Goal: Task Accomplishment & Management: Manage account settings

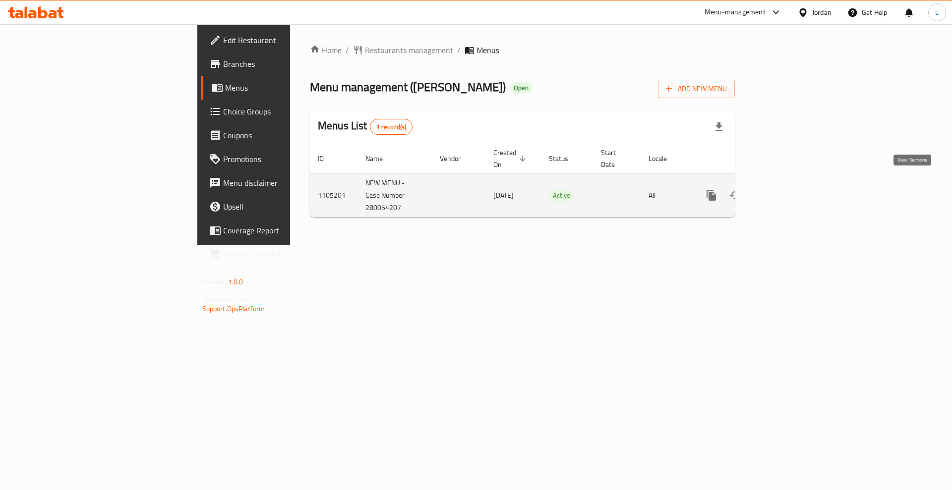
click at [789, 189] on icon "enhanced table" at bounding box center [783, 195] width 12 height 12
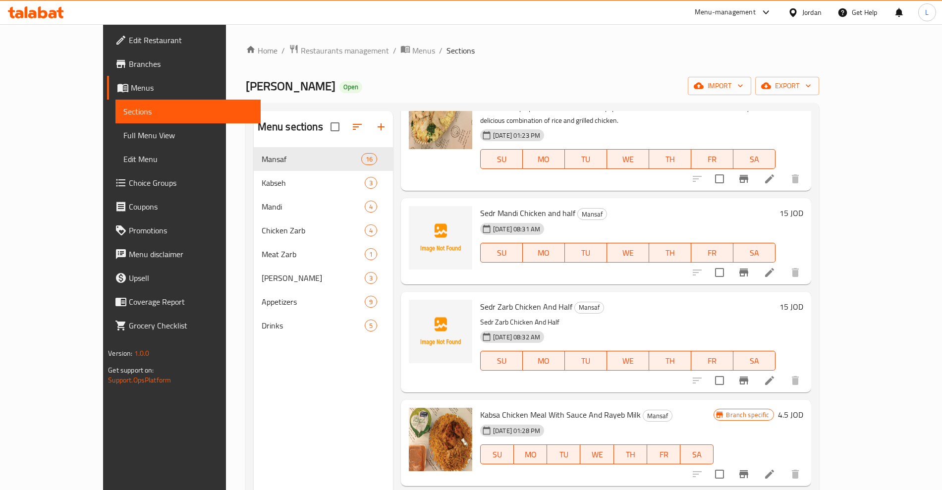
scroll to position [682, 0]
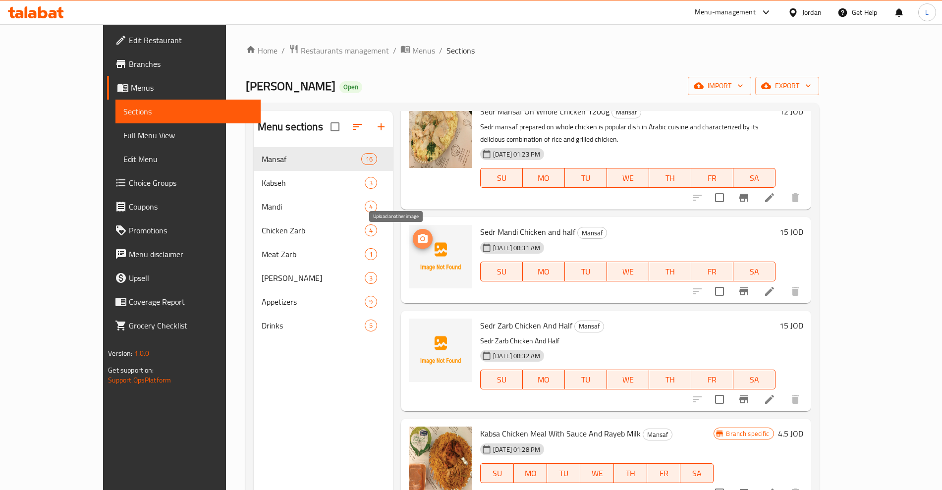
click at [417, 233] on icon "upload picture" at bounding box center [423, 239] width 12 height 12
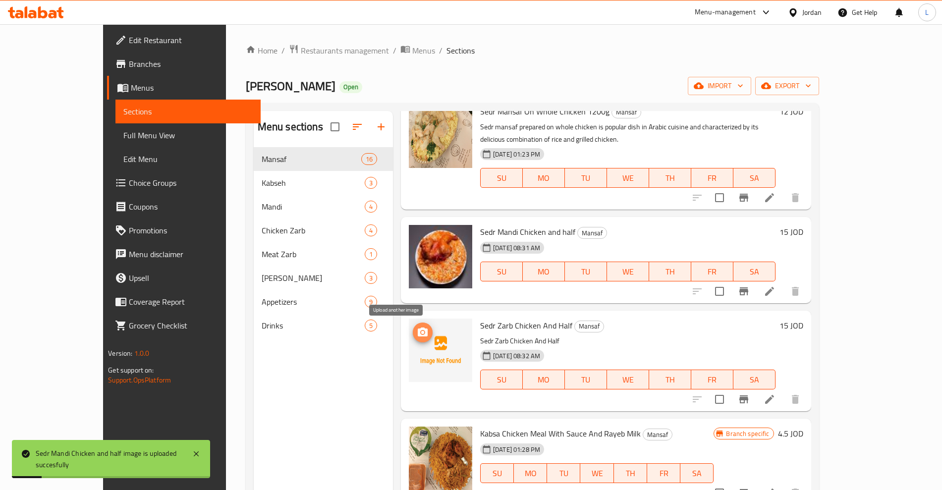
click at [413, 327] on span "upload picture" at bounding box center [423, 333] width 20 height 12
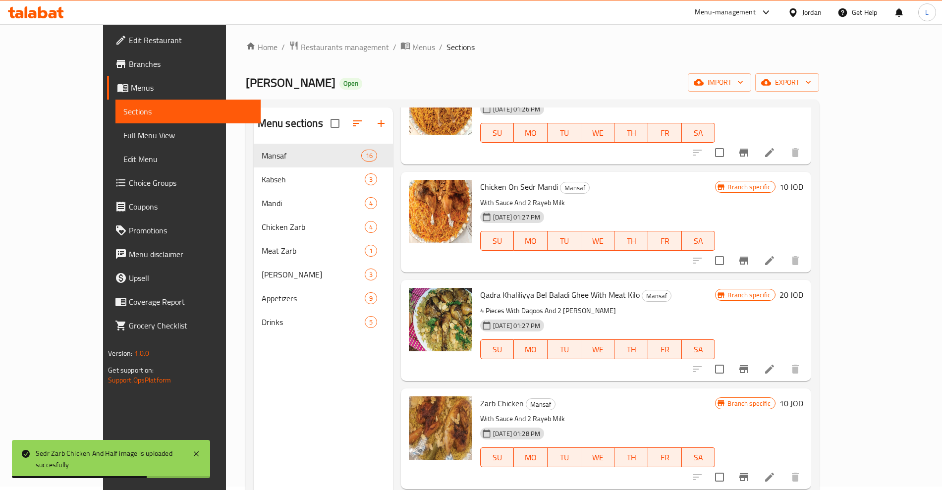
scroll to position [0, 0]
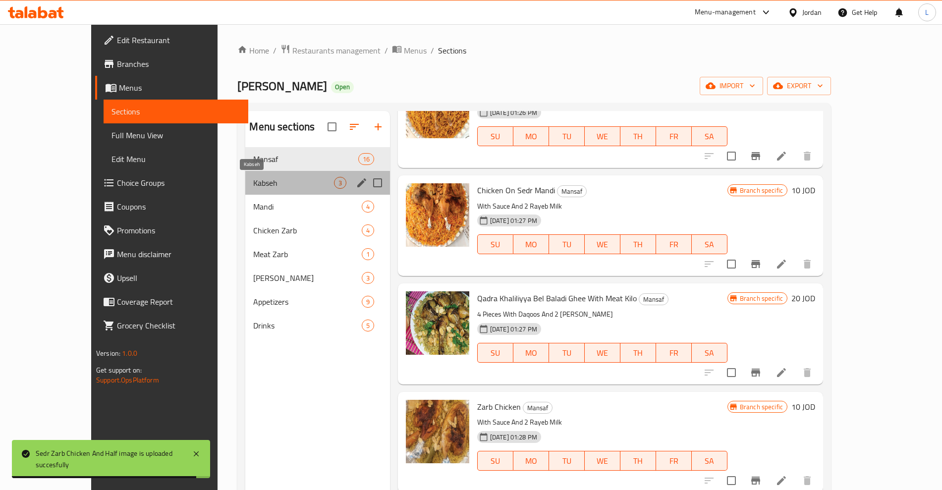
click at [253, 185] on span "Kabseh" at bounding box center [293, 183] width 80 height 12
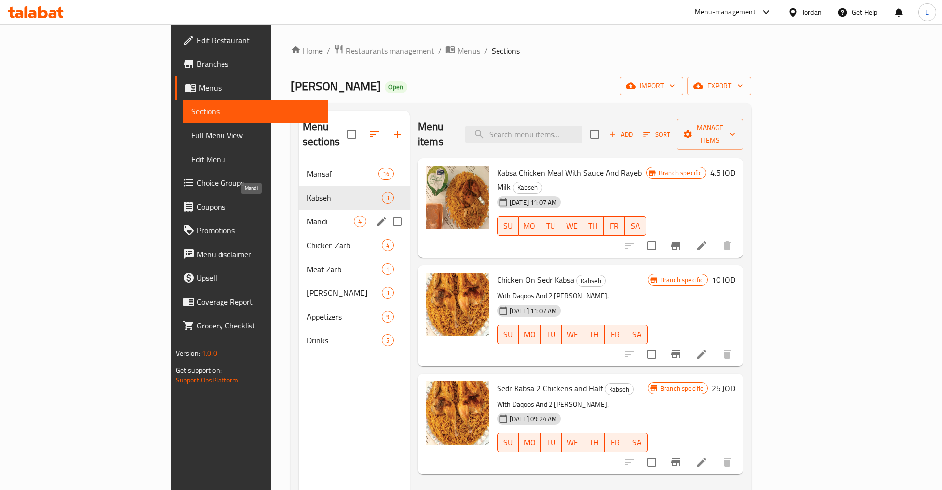
click at [307, 216] on span "Mandi" at bounding box center [330, 222] width 47 height 12
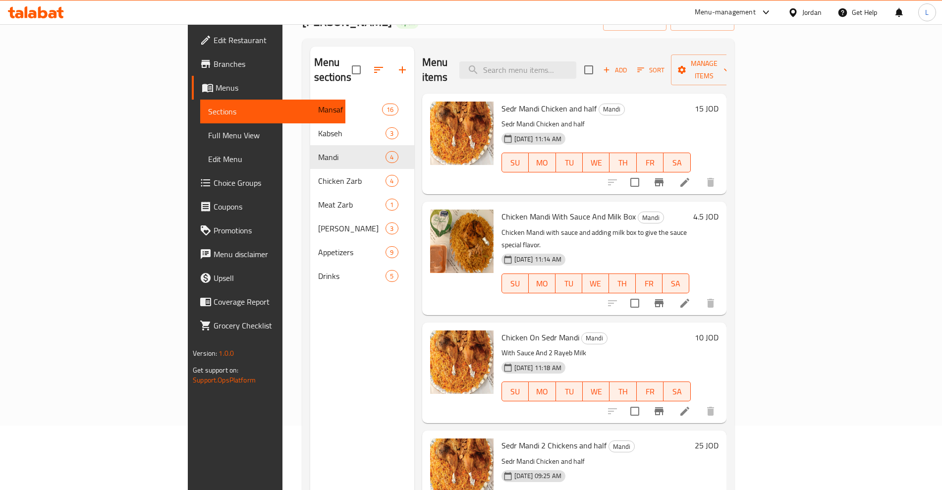
scroll to position [139, 0]
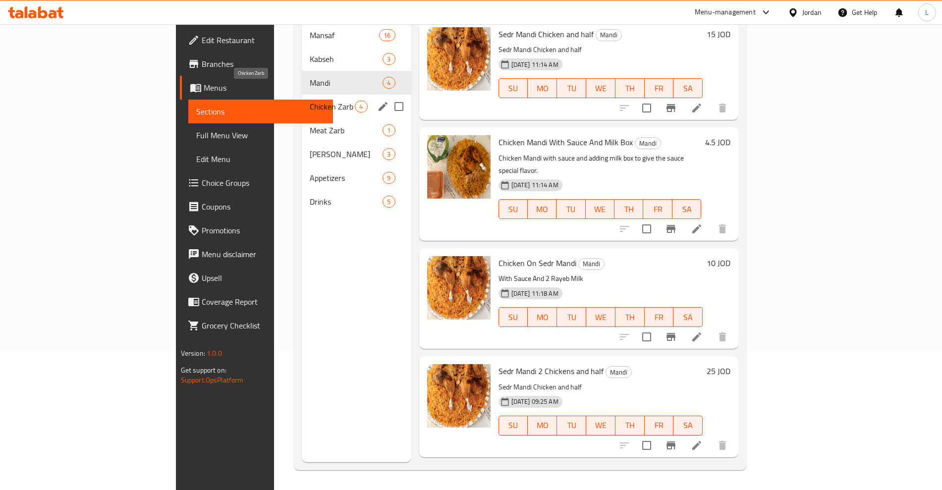
click at [310, 101] on span "Chicken Zarb" at bounding box center [332, 107] width 45 height 12
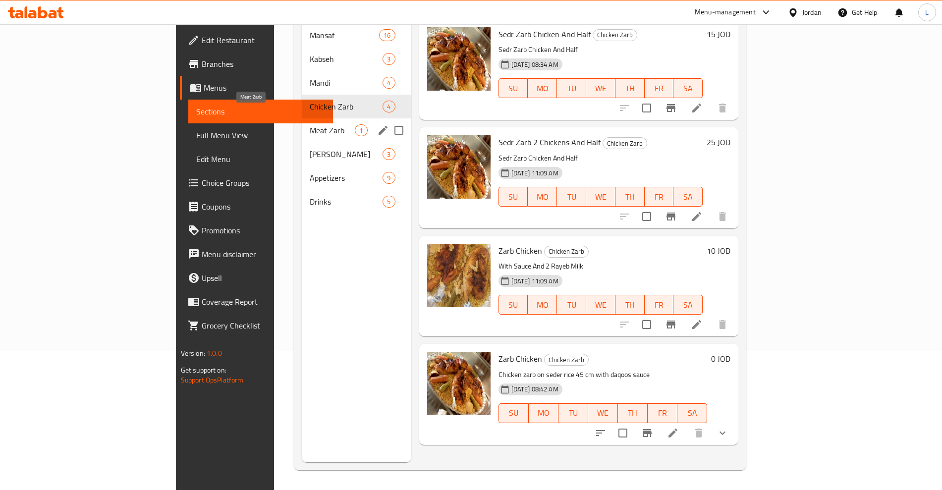
click at [310, 124] on span "Meat Zarb" at bounding box center [332, 130] width 45 height 12
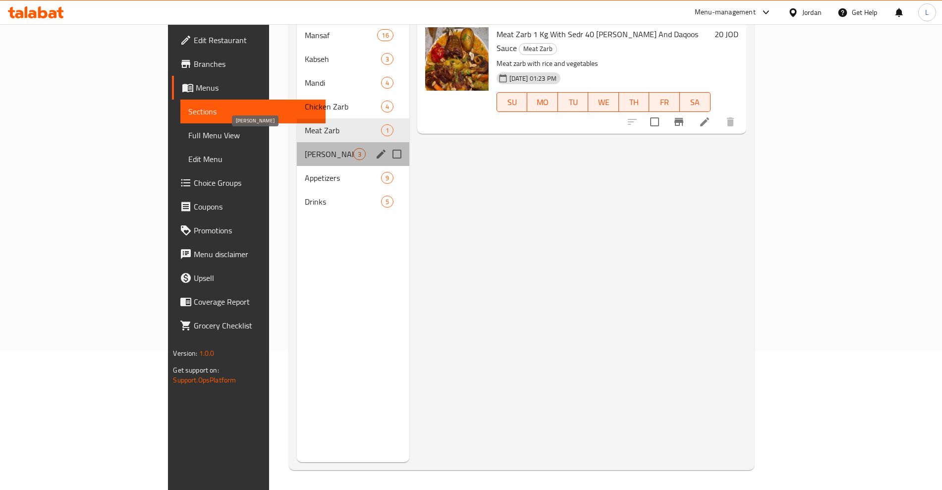
click at [305, 148] on span "Fukharet Qidra" at bounding box center [329, 154] width 48 height 12
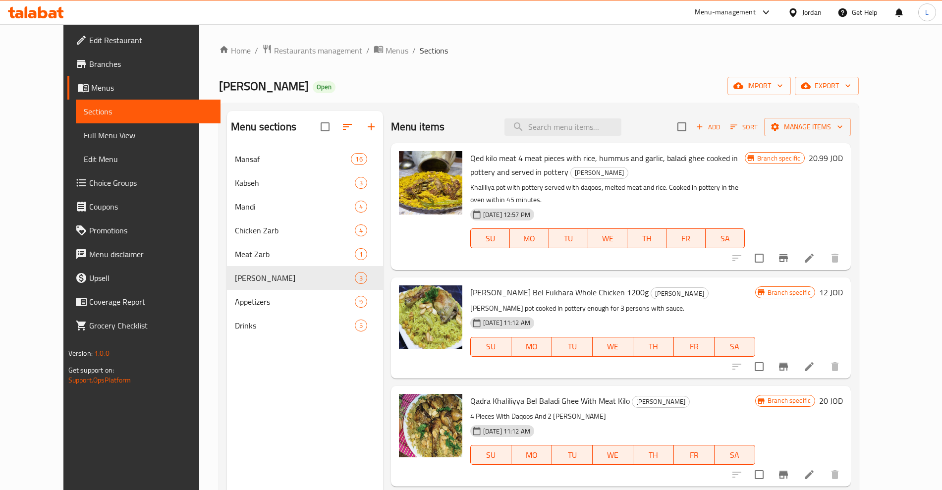
click at [89, 41] on span "Edit Restaurant" at bounding box center [150, 40] width 123 height 12
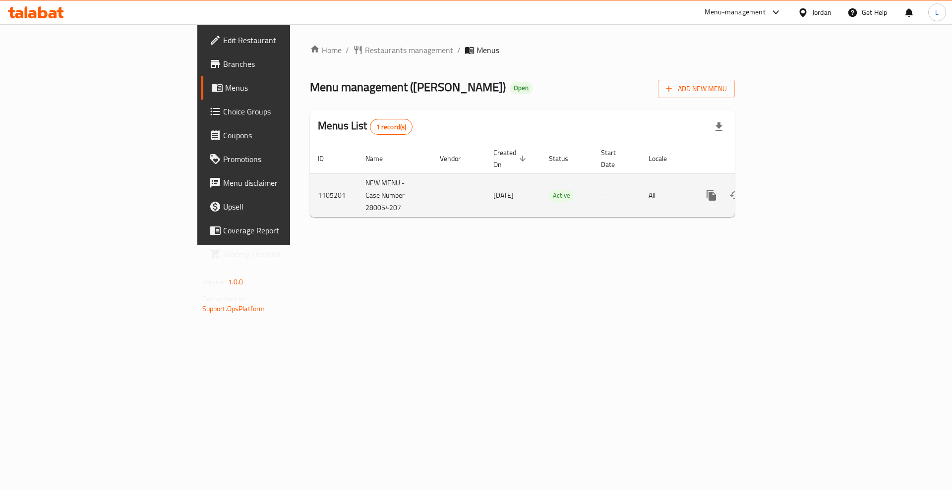
click at [789, 189] on icon "enhanced table" at bounding box center [783, 195] width 12 height 12
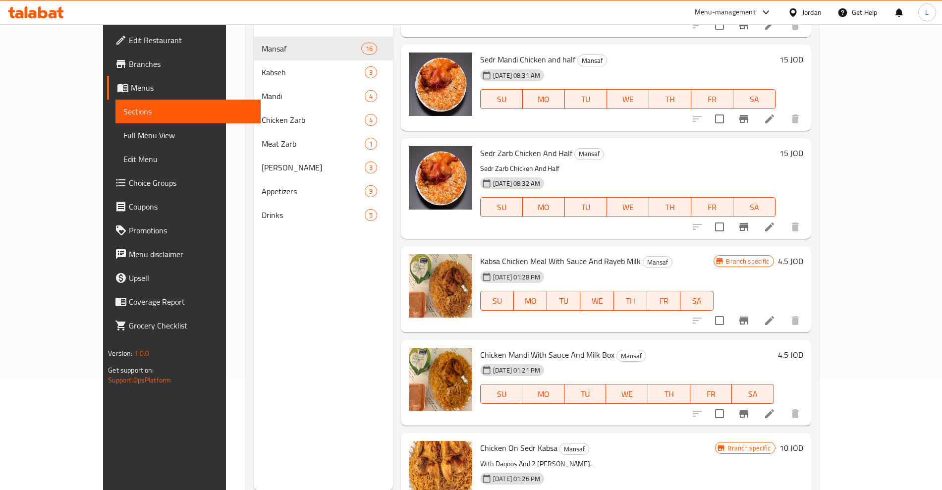
scroll to position [139, 0]
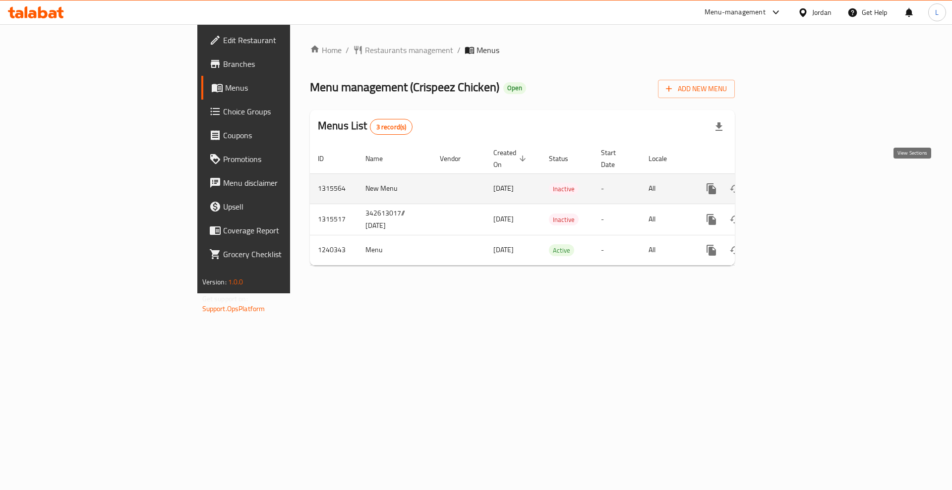
click at [789, 183] on icon "enhanced table" at bounding box center [783, 189] width 12 height 12
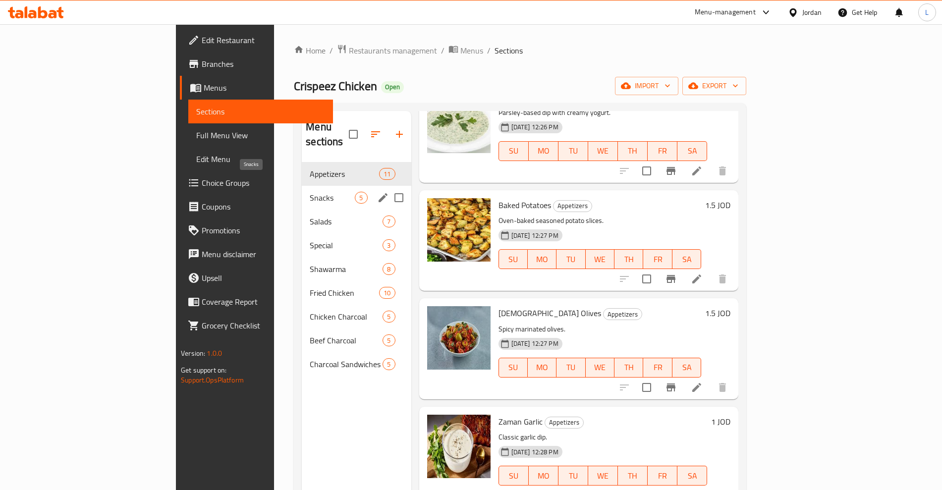
click at [310, 192] on span "Snacks" at bounding box center [332, 198] width 45 height 12
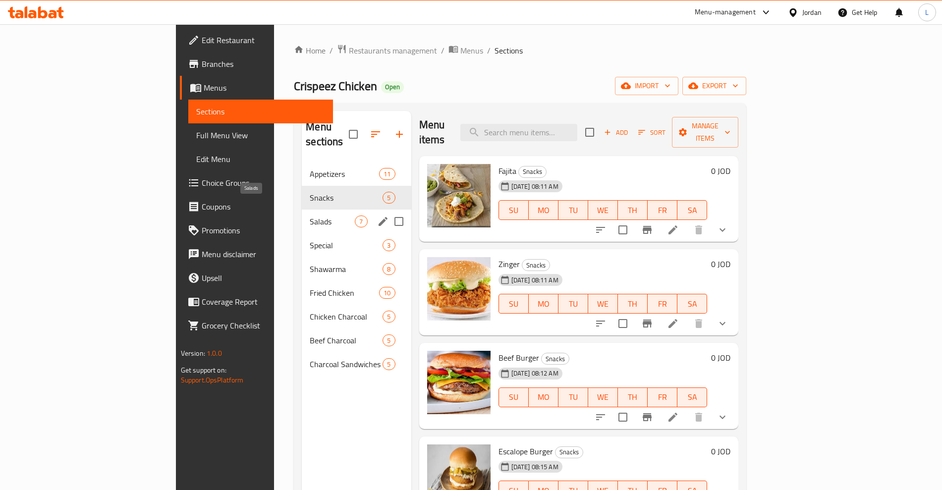
click at [310, 216] on span "Salads" at bounding box center [332, 222] width 45 height 12
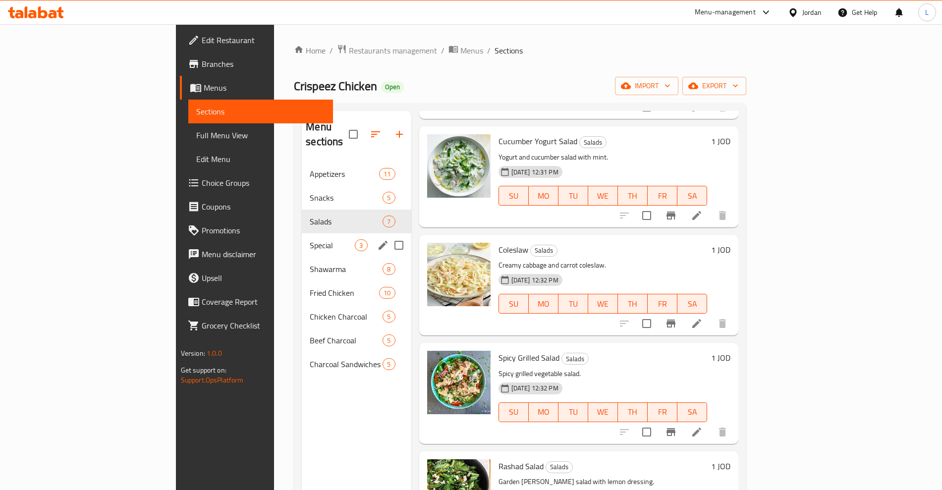
scroll to position [64, 0]
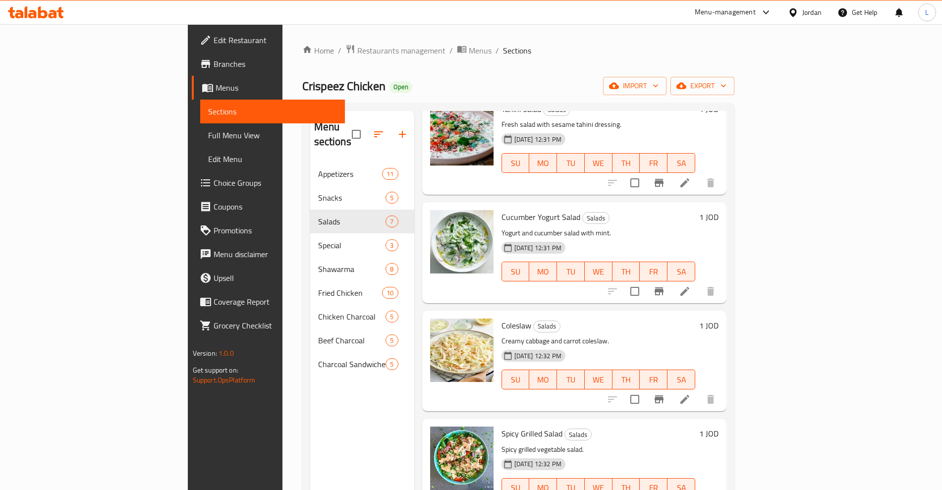
click at [318, 239] on span "Special" at bounding box center [352, 245] width 68 height 12
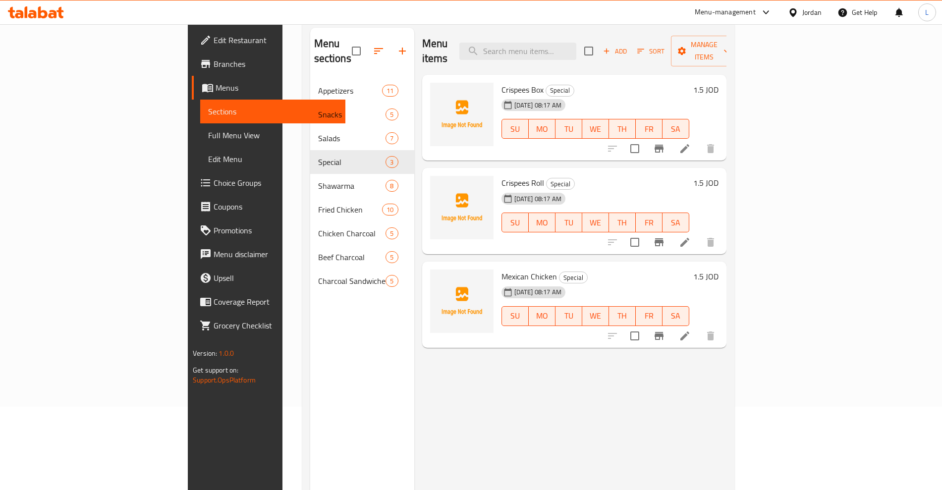
scroll to position [62, 0]
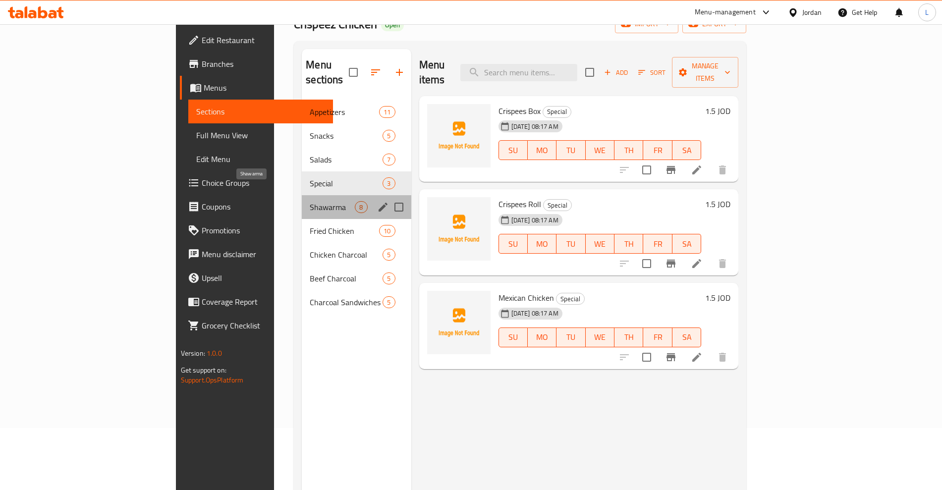
click at [310, 201] on span "Shawarma" at bounding box center [332, 207] width 45 height 12
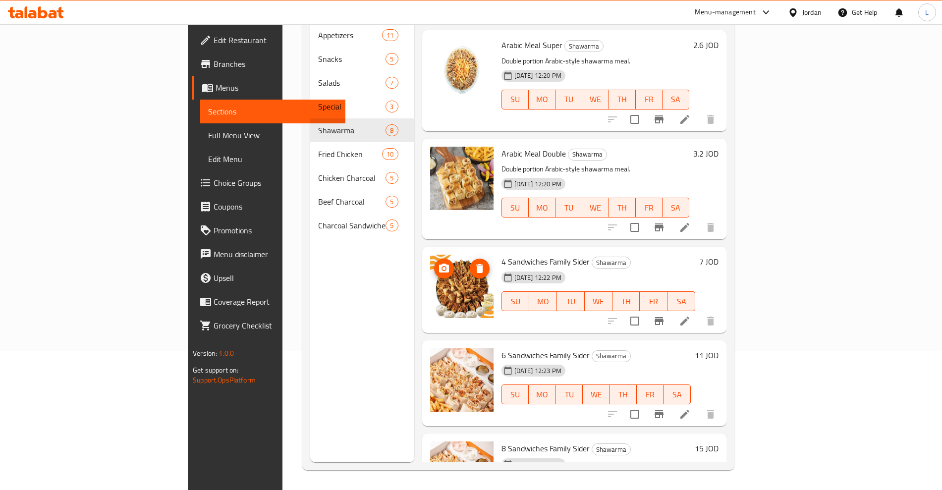
scroll to position [356, 0]
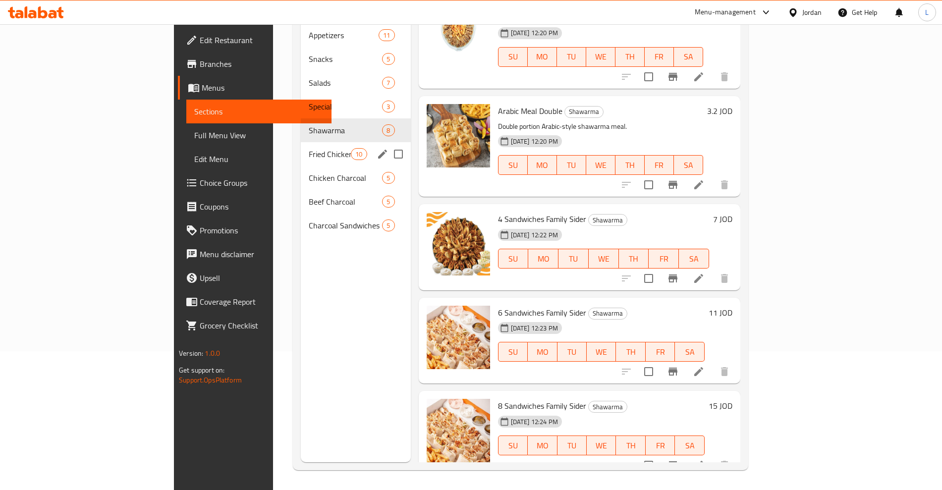
click at [309, 148] on span "Fried Chicken" at bounding box center [330, 154] width 42 height 12
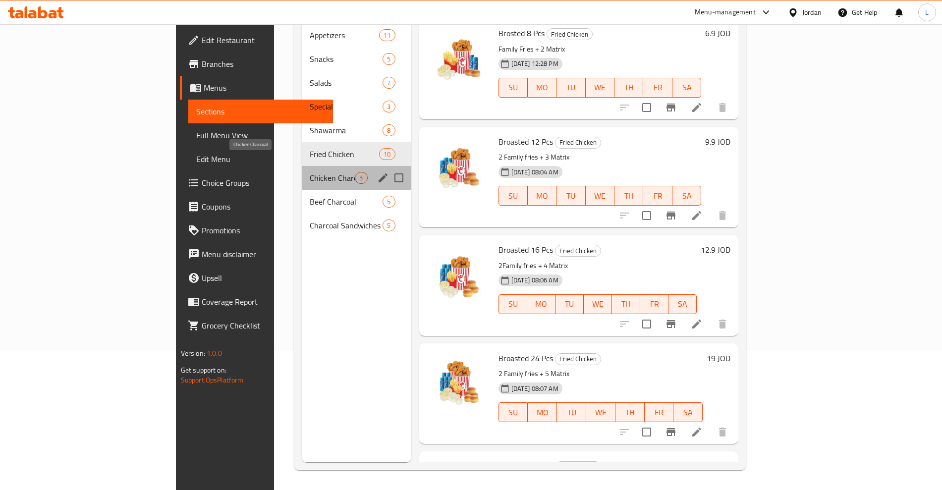
click at [310, 172] on span "Chicken Charcoal" at bounding box center [332, 178] width 45 height 12
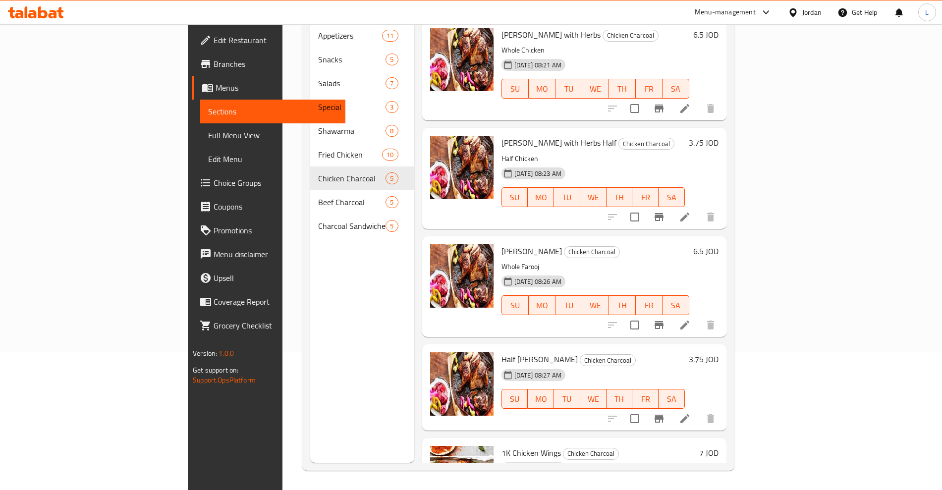
scroll to position [139, 0]
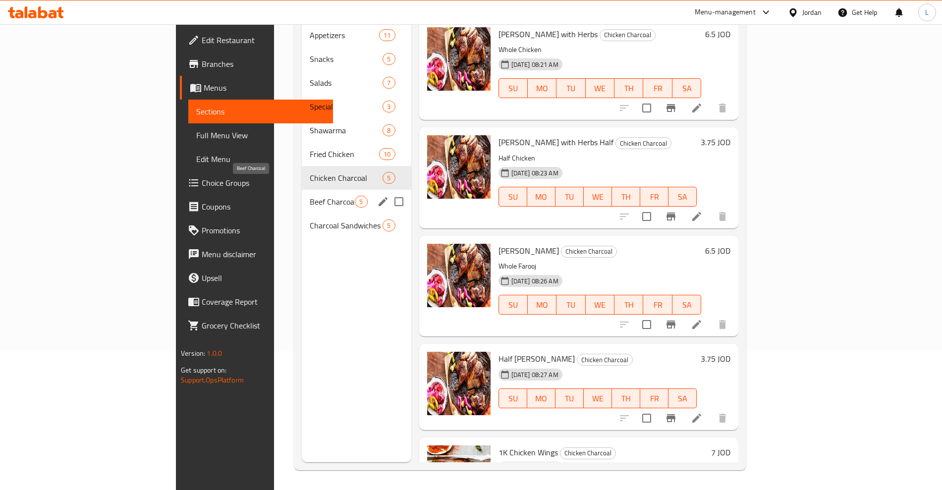
click at [310, 196] on span "Beef Charcoal" at bounding box center [332, 202] width 45 height 12
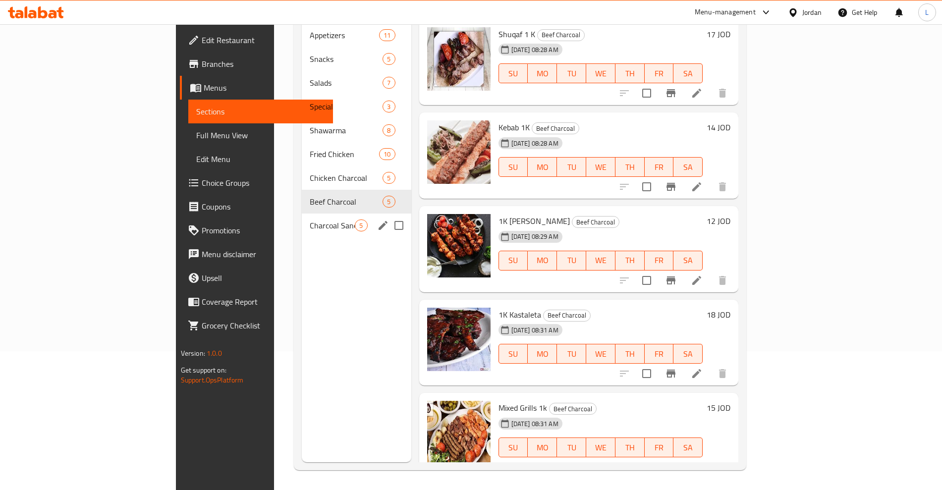
click at [310, 220] on span "Charcoal Sandwiches" at bounding box center [332, 226] width 45 height 12
